Goal: Check status: Check status

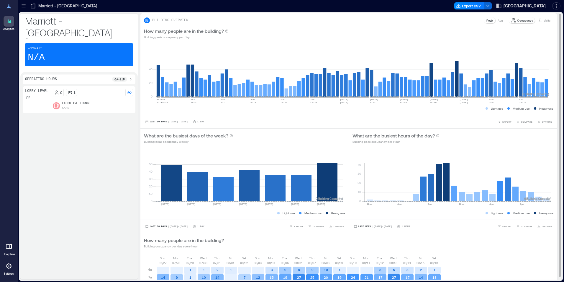
click at [544, 18] on p "Visits" at bounding box center [547, 20] width 7 height 5
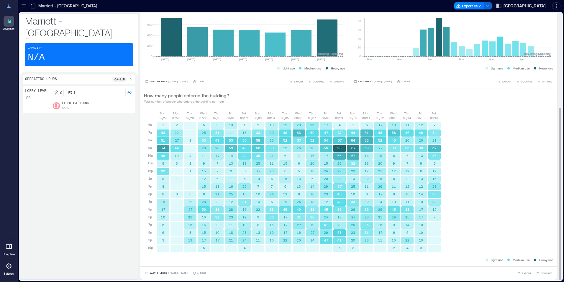
scroll to position [1, 0]
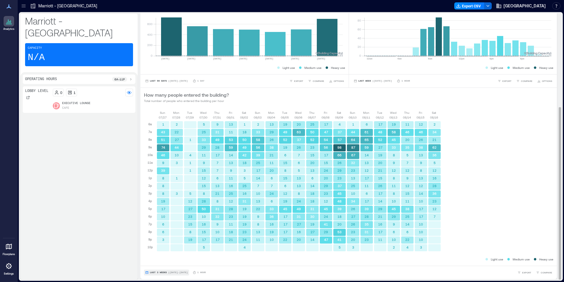
click at [169, 272] on span "| [DATE] - [DATE]" at bounding box center [178, 272] width 20 height 0
click at [164, 261] on div "Last 7 Days Last Week Last 3 Weeks Custom" at bounding box center [160, 249] width 29 height 35
click at [162, 261] on span "Custom" at bounding box center [156, 261] width 13 height 4
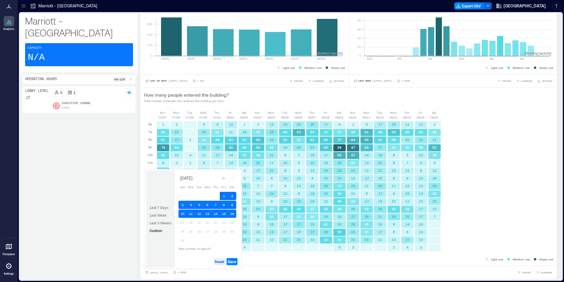
click at [220, 261] on span "Reset" at bounding box center [219, 261] width 9 height 5
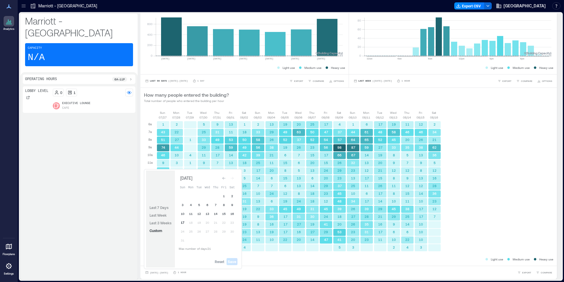
click at [183, 221] on button "17" at bounding box center [183, 222] width 8 height 8
click at [234, 214] on button "16" at bounding box center [232, 213] width 8 height 8
click at [236, 261] on span "Save" at bounding box center [232, 261] width 9 height 5
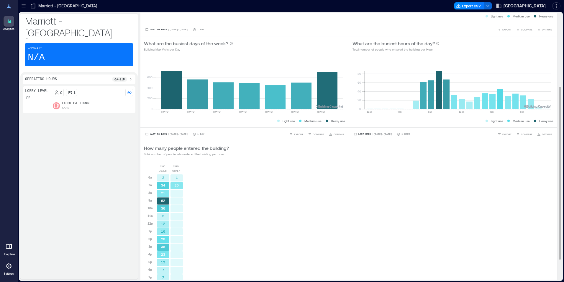
scroll to position [145, 0]
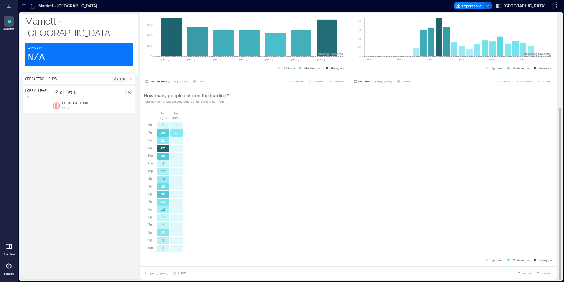
click at [471, 139] on div "[DATE] [DATE] 6a 7a 8a 9a 10a 11a 12p 1p 2p 3p 4p 5p 6p 7p 8p 9p 10p 2 34 21 62…" at bounding box center [349, 184] width 410 height 146
click at [520, 183] on div "[DATE] [DATE] 6a 7a 8a 9a 10a 11a 12p 1p 2p 3p 4p 5p 6p 7p 8p 9p 10p 2 34 21 62…" at bounding box center [349, 184] width 410 height 146
